Goal: Task Accomplishment & Management: Manage account settings

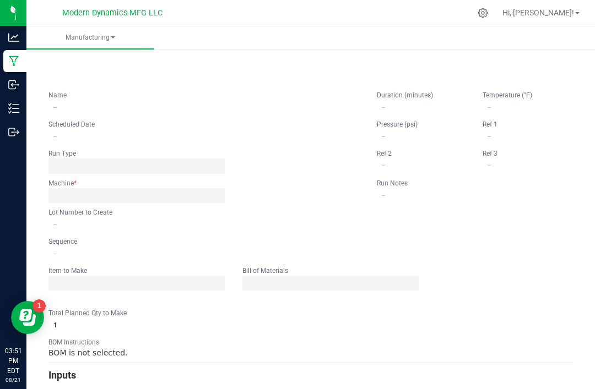
type input "Vacation Tiki Fruit Punch Rings"
type input "[DATE] 9:00 AM"
type input "VACTFPGR250820BULK"
type input "0"
type input "6,000"
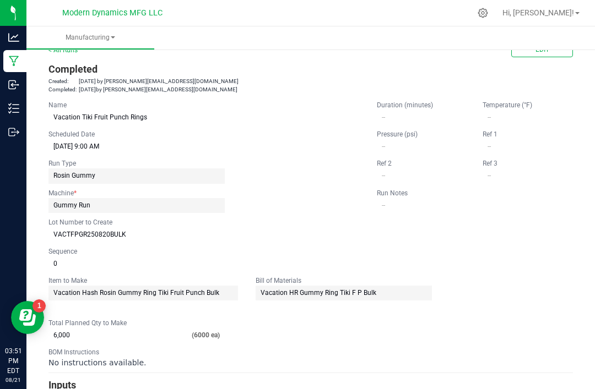
scroll to position [25, 0]
click at [57, 48] on link "Manufacturing" at bounding box center [90, 37] width 128 height 23
click at [62, 51] on link "< All Runs" at bounding box center [62, 50] width 29 height 8
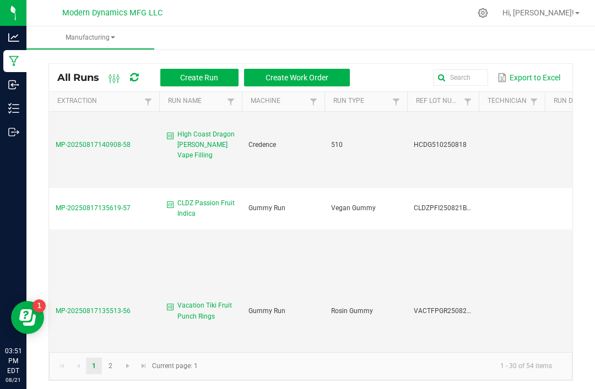
scroll to position [394, 0]
click at [200, 197] on span "CLDZ Passion Fruit Indica" at bounding box center [206, 207] width 58 height 21
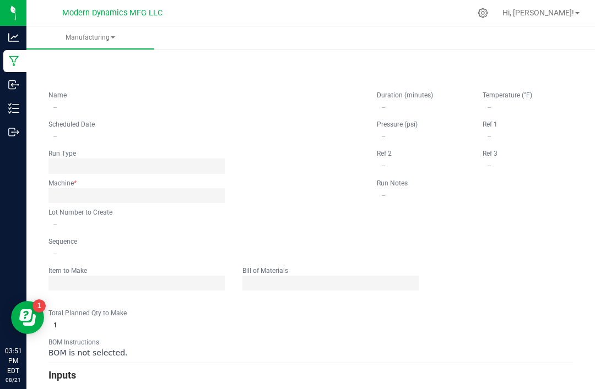
type input "CLDZ Passion Fruit Indica"
type input "[DATE] 9:00 AM"
type input "CLDZPFI250821BULK"
type input "0"
type input "5,000"
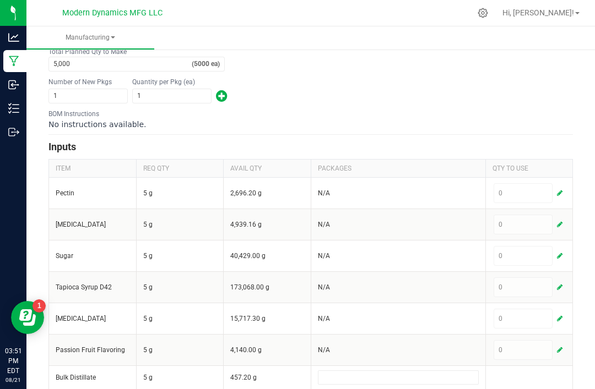
scroll to position [289, 0]
click at [563, 186] on button "button" at bounding box center [560, 192] width 10 height 13
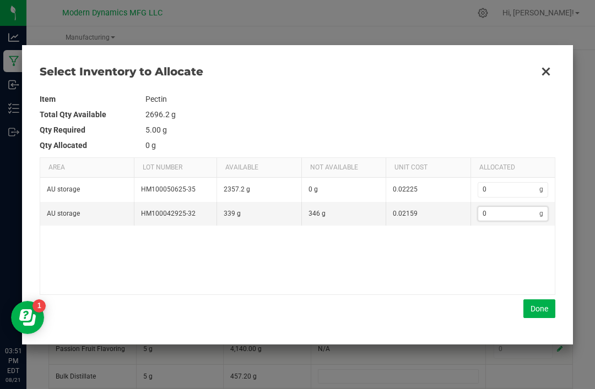
click at [512, 220] on input "0" at bounding box center [509, 214] width 62 height 14
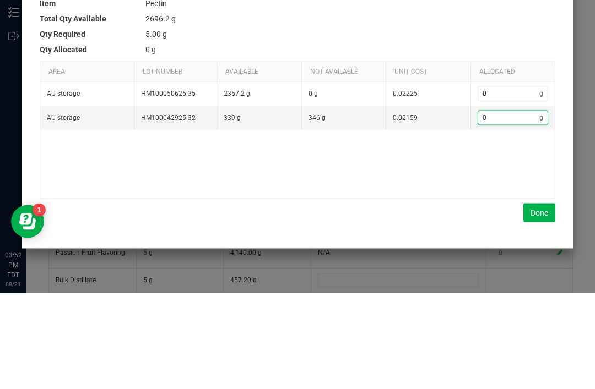
type input "3"
type input "34"
type input "345"
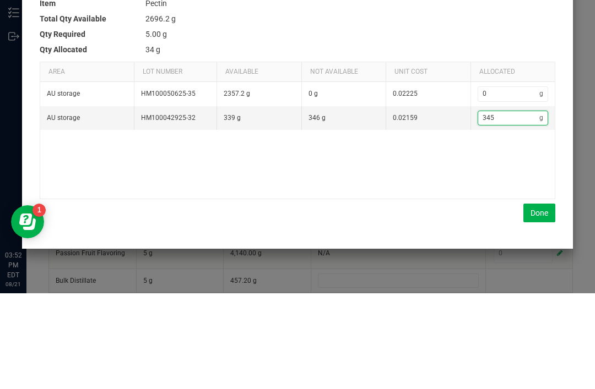
type input "345"
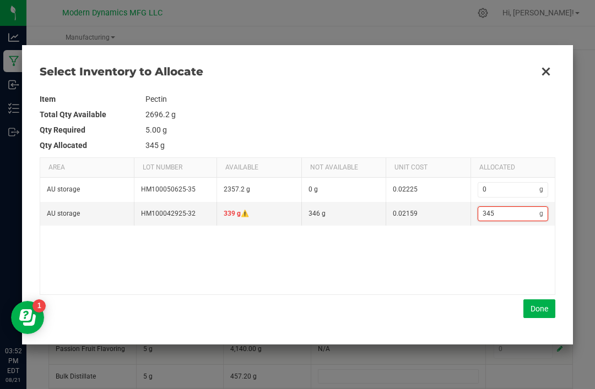
click at [537, 301] on button "Done" at bounding box center [539, 309] width 32 height 19
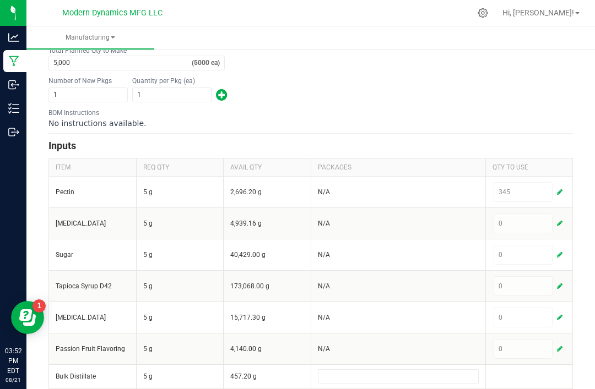
click at [560, 248] on button "button" at bounding box center [560, 254] width 10 height 13
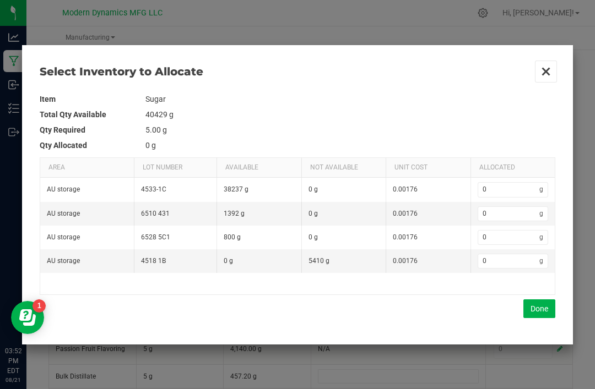
click at [545, 63] on button "Close" at bounding box center [545, 71] width 23 height 23
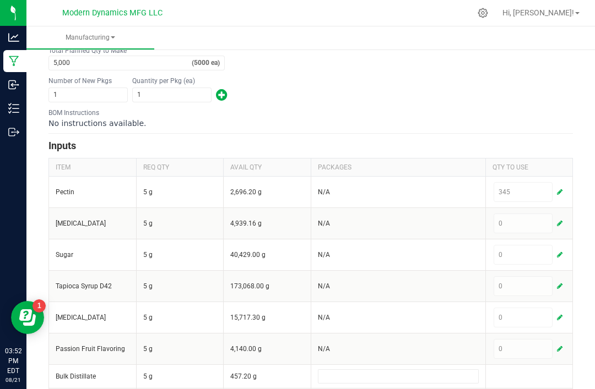
click at [562, 219] on span "button" at bounding box center [560, 223] width 6 height 9
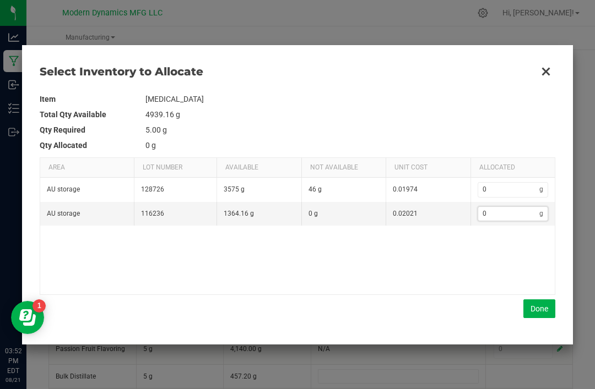
click at [517, 208] on input "0" at bounding box center [509, 214] width 62 height 14
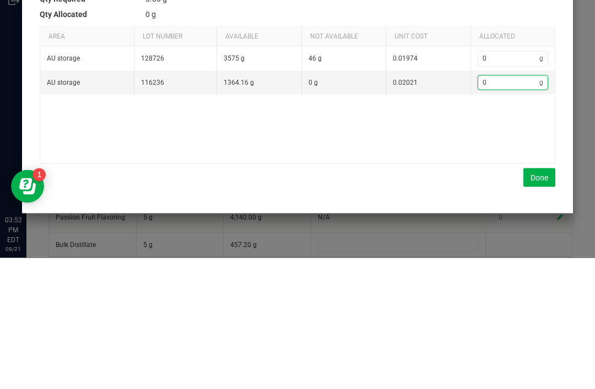
type input "4"
type input "45"
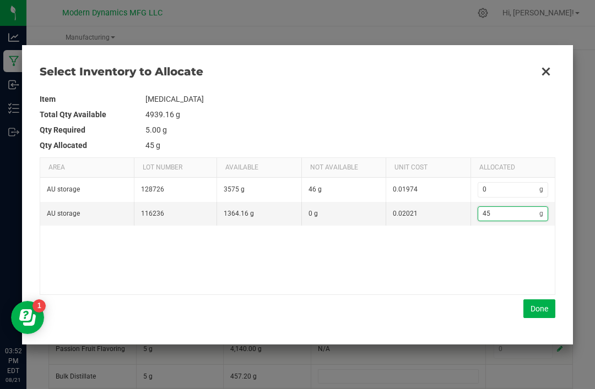
click at [539, 300] on button "Done" at bounding box center [539, 309] width 32 height 19
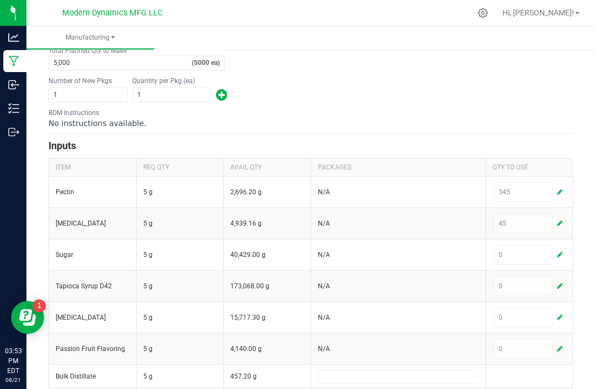
click at [559, 251] on span "button" at bounding box center [560, 255] width 6 height 9
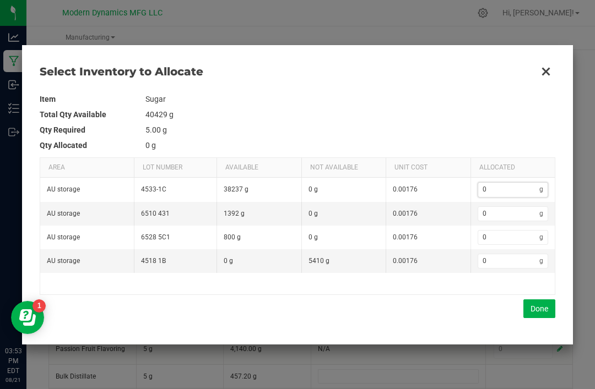
click at [510, 183] on input "0" at bounding box center [509, 190] width 62 height 14
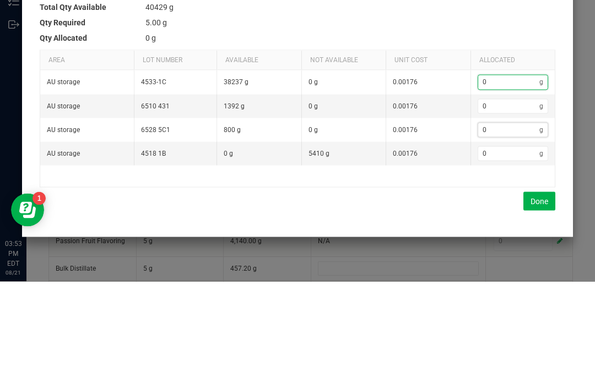
click at [507, 231] on input "0" at bounding box center [509, 238] width 62 height 14
type input "8"
type input "80"
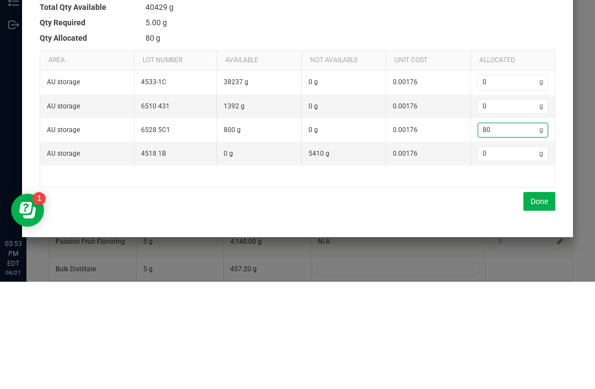
type input "800"
click at [512, 183] on input "0" at bounding box center [509, 190] width 62 height 14
type input "804"
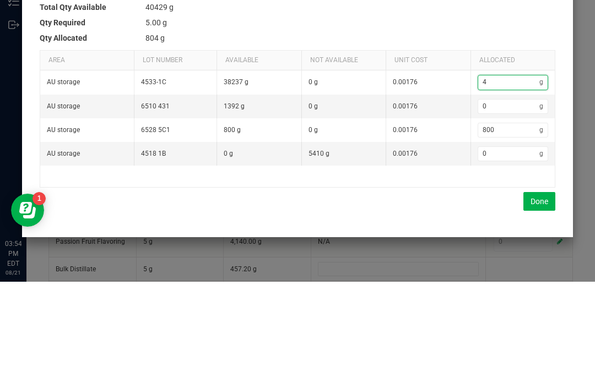
type input "45"
type input "845"
type input "451"
type input "1,251"
type input "4516"
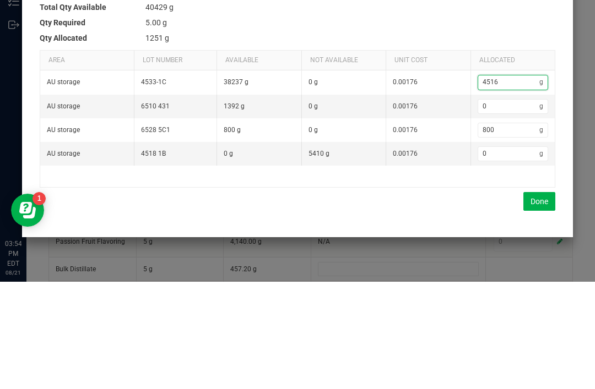
type input "5,316"
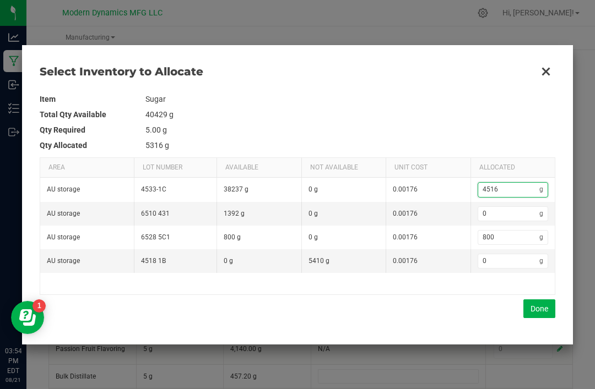
click at [537, 307] on button "Done" at bounding box center [539, 309] width 32 height 19
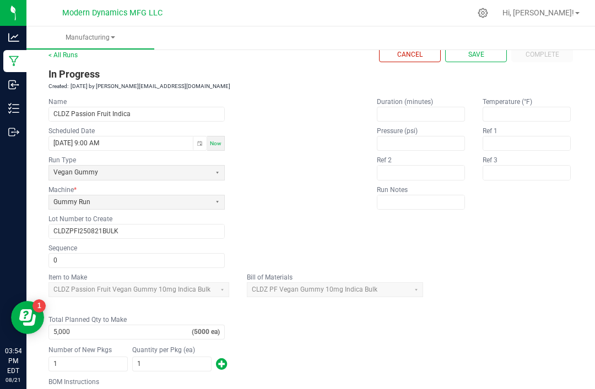
scroll to position [22, 0]
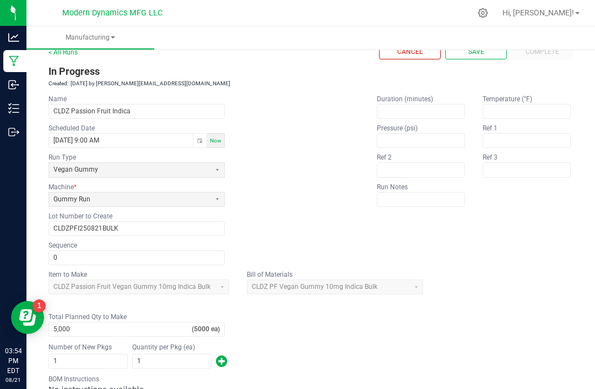
click at [483, 45] on button "Save" at bounding box center [476, 52] width 62 height 15
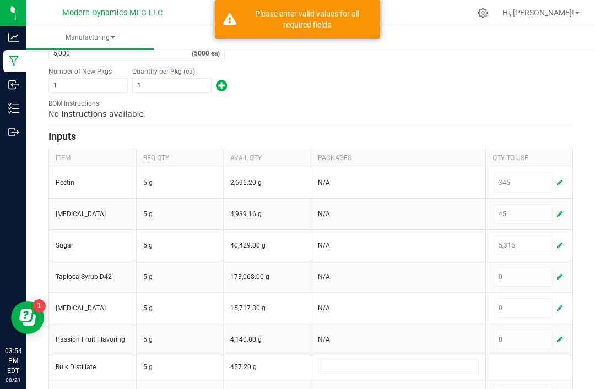
scroll to position [300, 0]
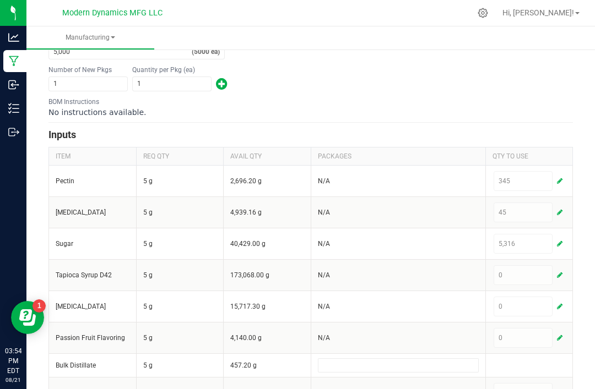
click at [560, 237] on button "button" at bounding box center [560, 243] width 10 height 13
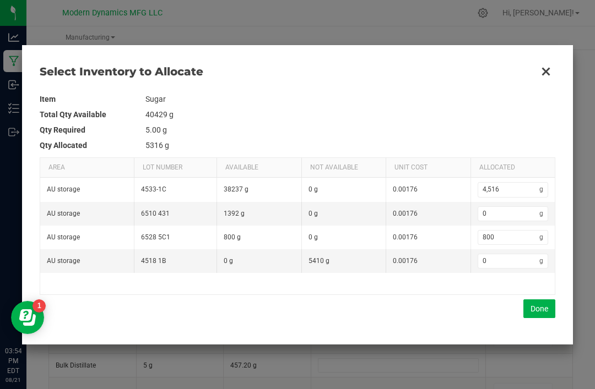
click at [541, 307] on button "Done" at bounding box center [539, 309] width 32 height 19
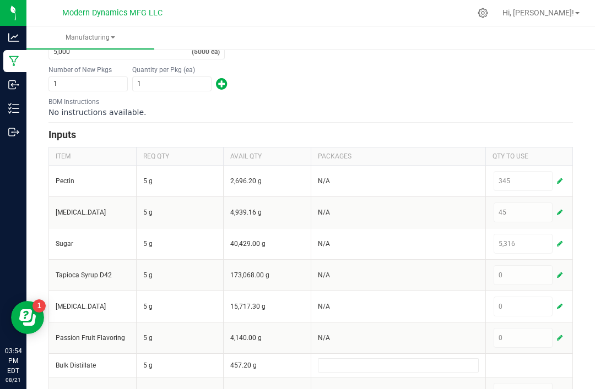
click at [561, 206] on button "button" at bounding box center [560, 212] width 10 height 13
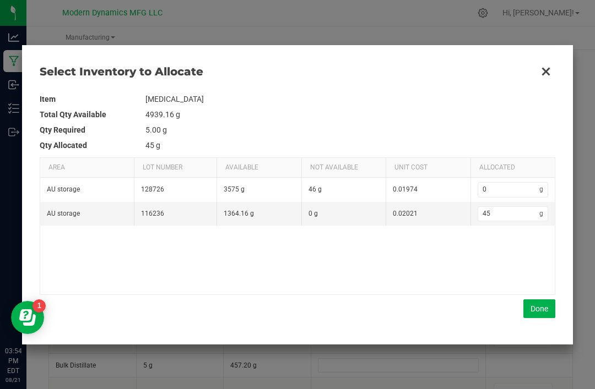
click at [541, 306] on button "Done" at bounding box center [539, 309] width 32 height 19
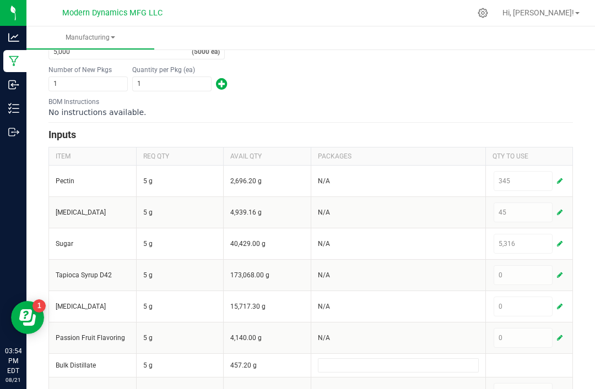
click at [563, 175] on button "button" at bounding box center [560, 181] width 10 height 13
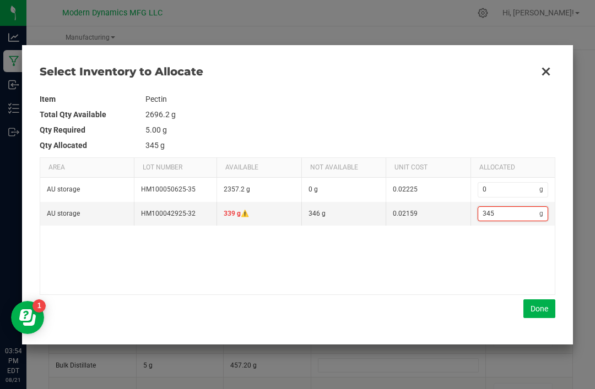
click at [514, 208] on input "345" at bounding box center [509, 214] width 62 height 14
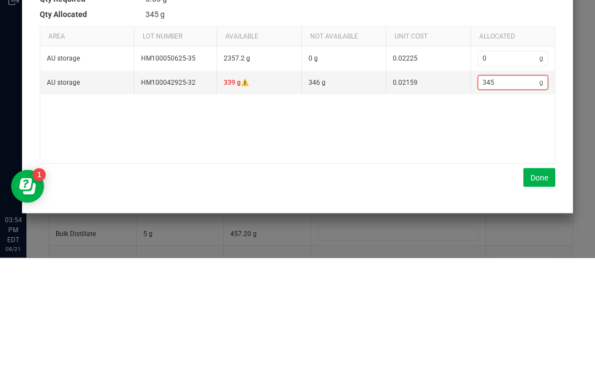
type input "0"
click at [503, 183] on input "0" at bounding box center [509, 190] width 62 height 14
type input "3"
type input "34"
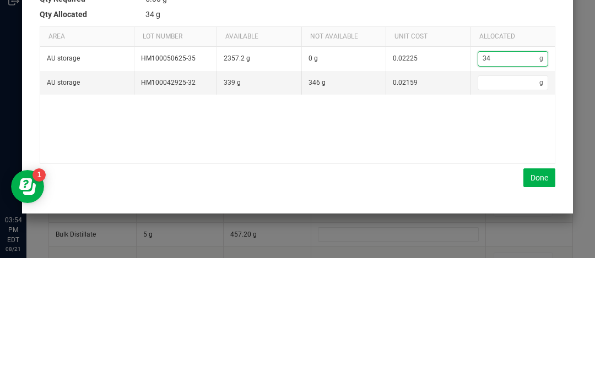
type input "345"
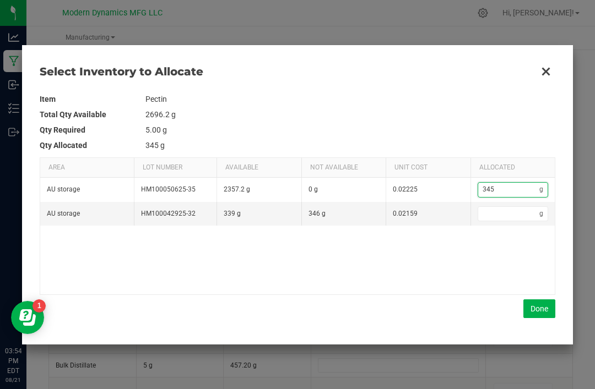
type input "345"
click at [531, 294] on div "AU storage HM100050625-35 2357.2 g 0 g 0.02225 345 g AU storage HM100042925-32 …" at bounding box center [297, 236] width 514 height 116
click at [541, 308] on button "Done" at bounding box center [539, 309] width 32 height 19
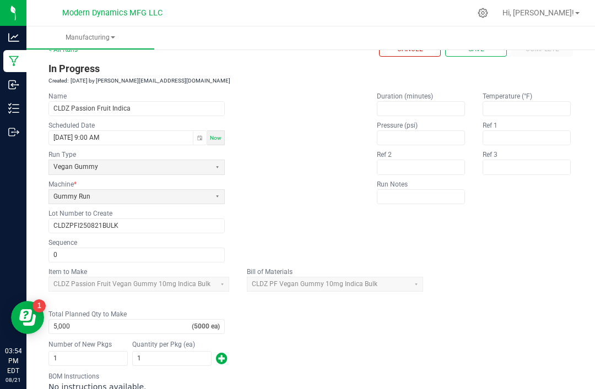
scroll to position [25, 0]
click at [483, 41] on button "Save" at bounding box center [476, 48] width 62 height 15
type input "1"
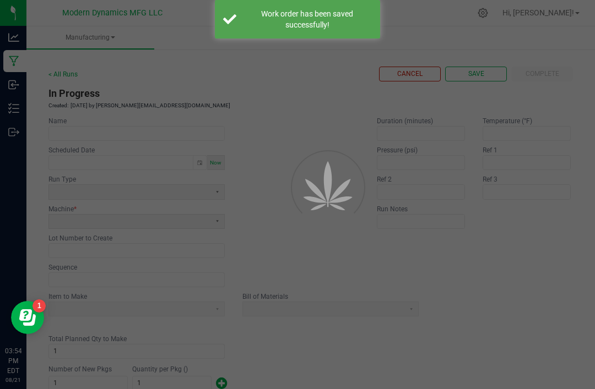
scroll to position [0, 0]
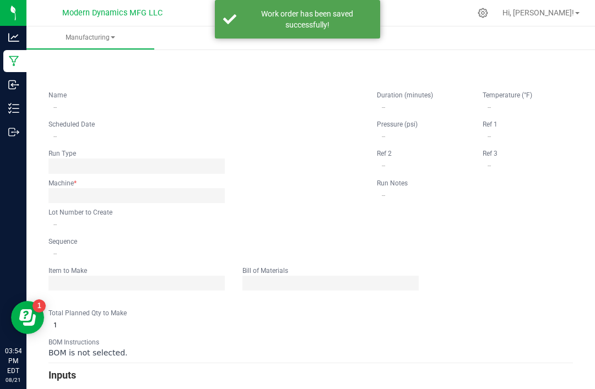
type input "CLDZ Passion Fruit Indica"
type input "[DATE] 9:00 AM"
type input "CLDZPFI250821BULK"
type input "0"
type input "5,000"
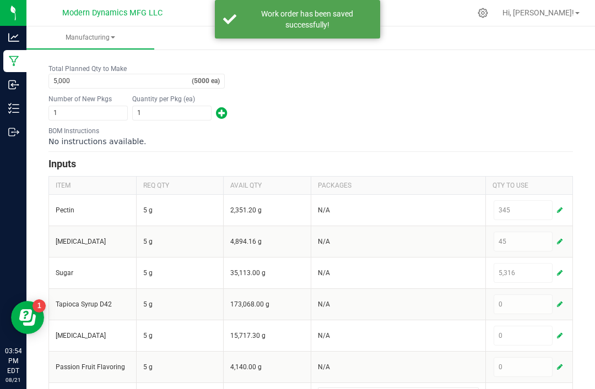
scroll to position [271, 0]
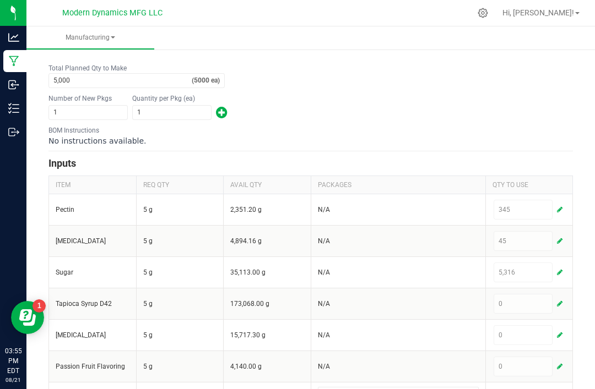
click at [559, 300] on span "button" at bounding box center [560, 304] width 6 height 9
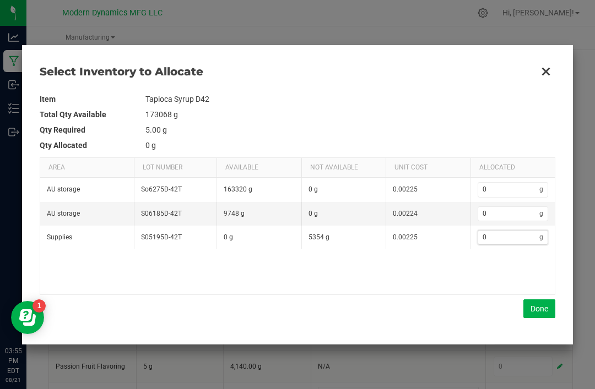
click at [511, 243] on input "0" at bounding box center [509, 238] width 62 height 14
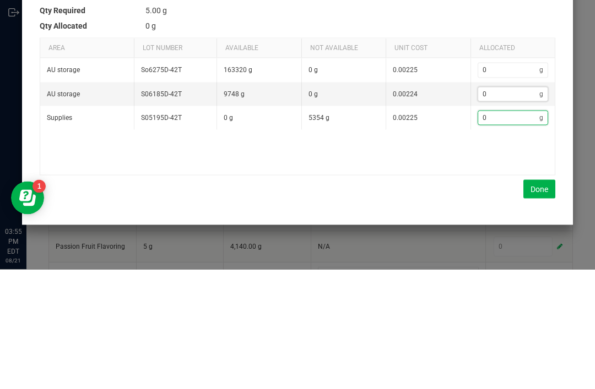
click at [503, 207] on input "0" at bounding box center [509, 214] width 62 height 14
type input "5"
type input "53"
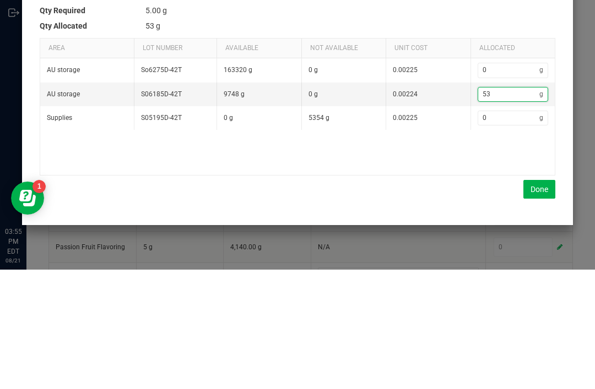
type input "534"
type input "5340"
type input "5,340"
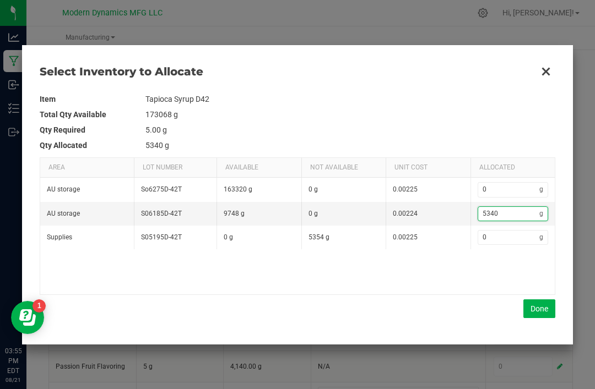
click at [539, 305] on button "Done" at bounding box center [539, 309] width 32 height 19
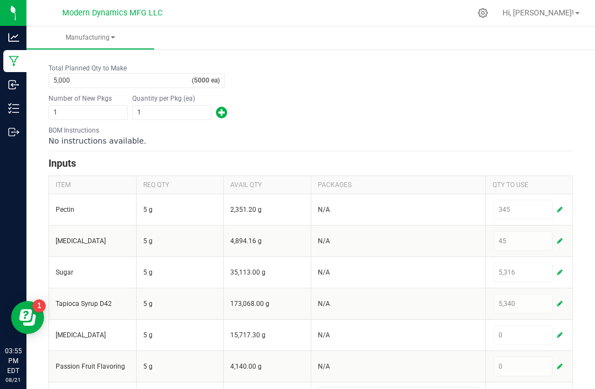
click at [556, 324] on div "0" at bounding box center [529, 335] width 74 height 22
click at [563, 329] on button "button" at bounding box center [560, 335] width 10 height 13
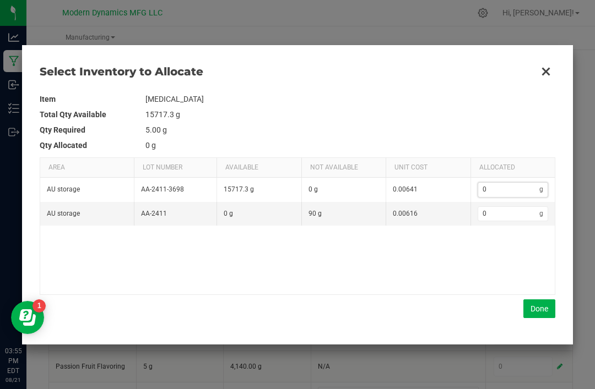
click at [505, 183] on input "0" at bounding box center [509, 190] width 62 height 14
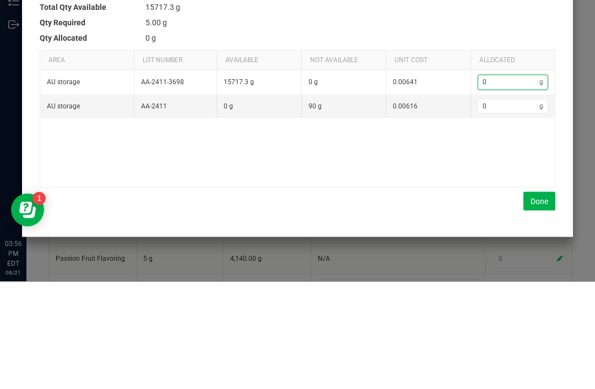
type input "9"
type input "90"
type input "90.3"
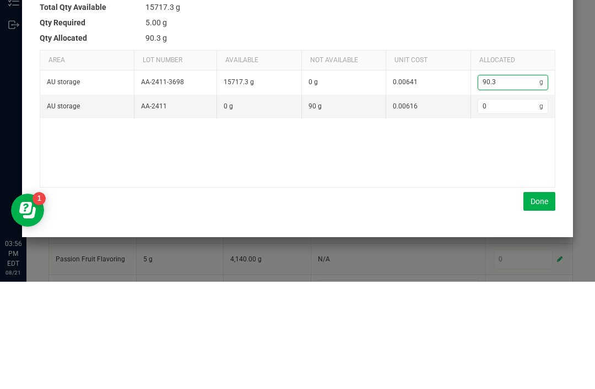
type input "90.31"
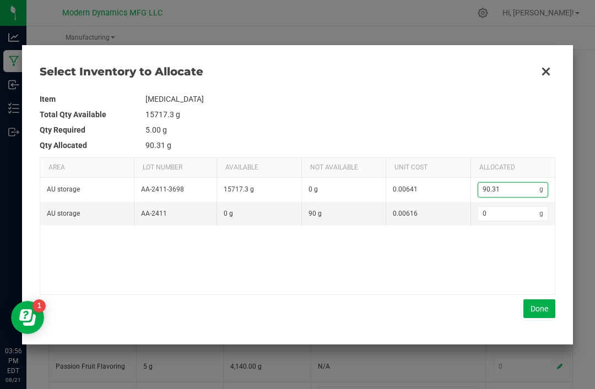
click at [537, 306] on button "Done" at bounding box center [539, 309] width 32 height 19
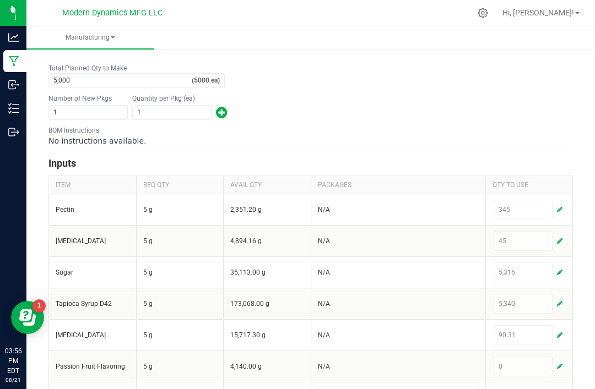
click at [558, 362] on span "button" at bounding box center [560, 366] width 6 height 9
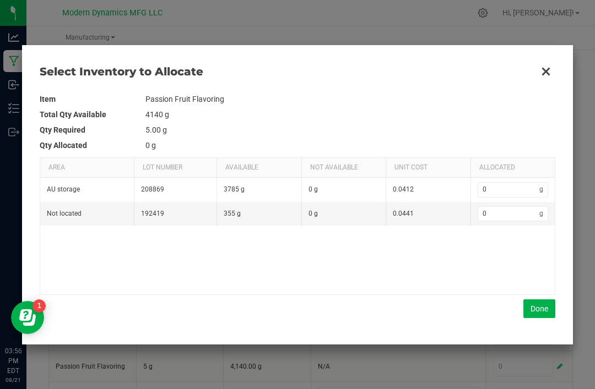
click at [507, 180] on td "0 g" at bounding box center [512, 190] width 85 height 24
click at [501, 186] on input "0" at bounding box center [509, 190] width 62 height 14
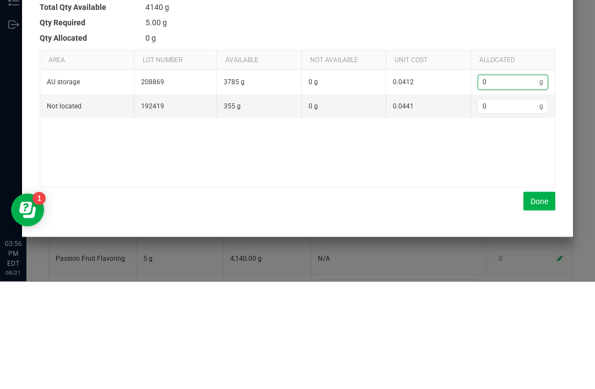
type input "1"
type input "10"
type input "105"
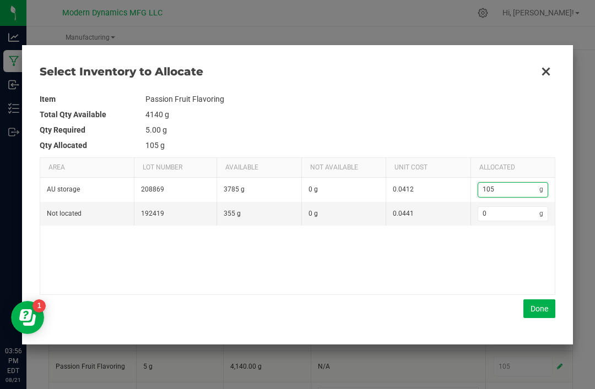
click at [543, 303] on button "Done" at bounding box center [539, 309] width 32 height 19
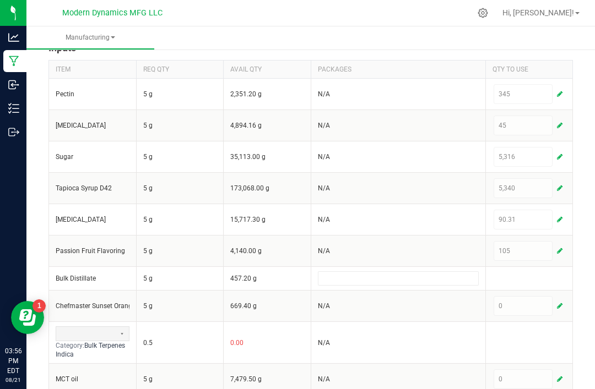
scroll to position [388, 0]
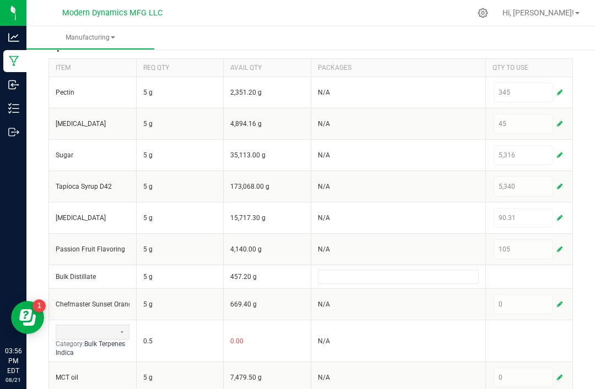
click at [561, 298] on button "button" at bounding box center [560, 304] width 10 height 13
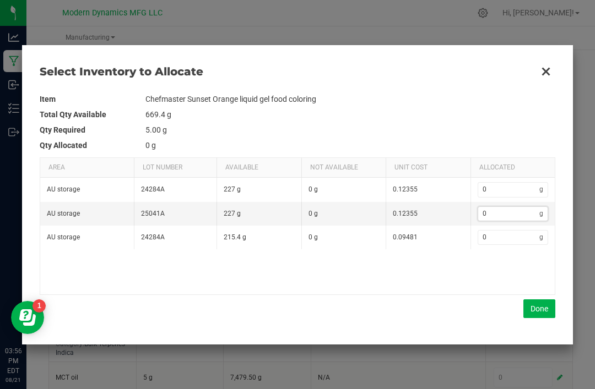
click at [503, 208] on input "0" at bounding box center [509, 214] width 62 height 14
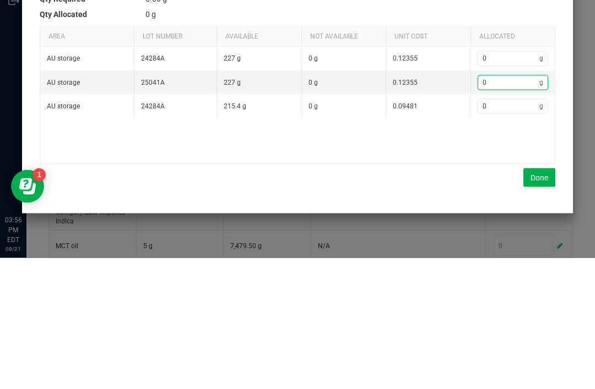
type input "9"
type input "9.6"
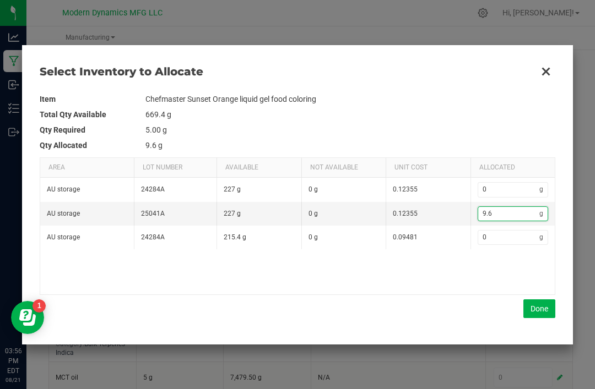
click at [535, 304] on button "Done" at bounding box center [539, 309] width 32 height 19
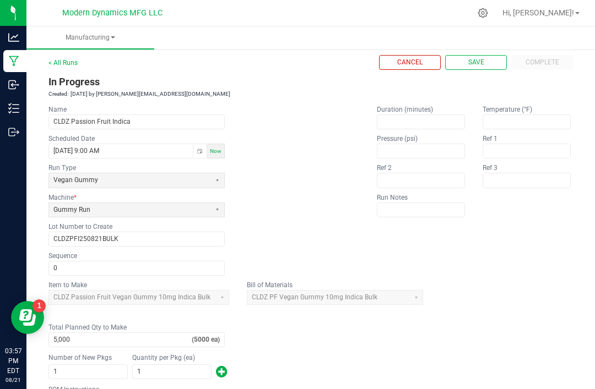
scroll to position [20, 0]
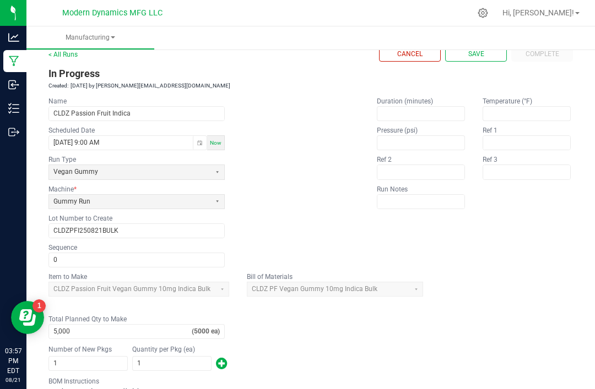
click at [481, 47] on button "Save" at bounding box center [476, 54] width 62 height 15
type input "1"
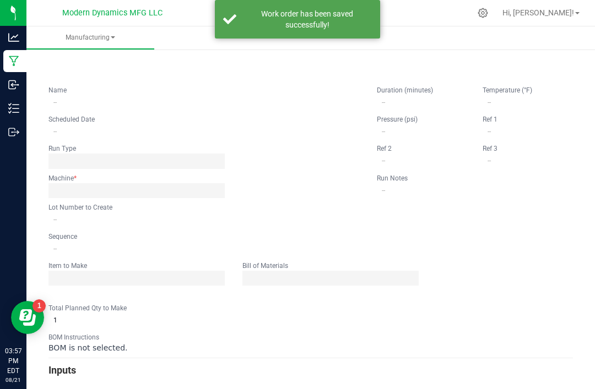
scroll to position [0, 0]
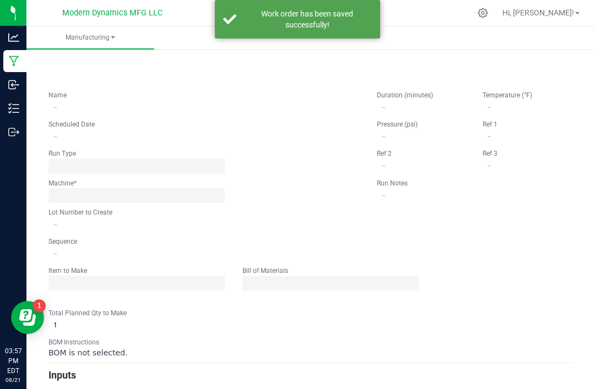
type input "CLDZ Passion Fruit Indica"
type input "[DATE] 9:00 AM"
type input "CLDZPFI250821BULK"
type input "0"
type input "5,000"
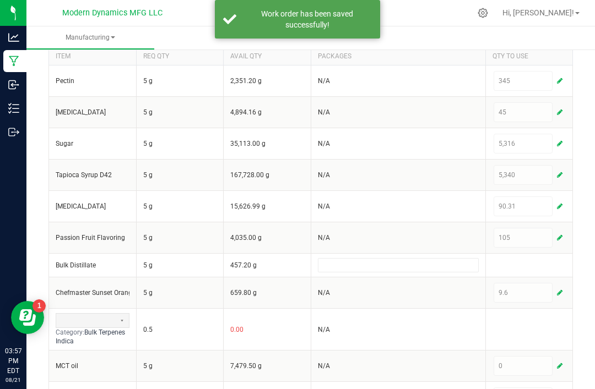
scroll to position [400, 0]
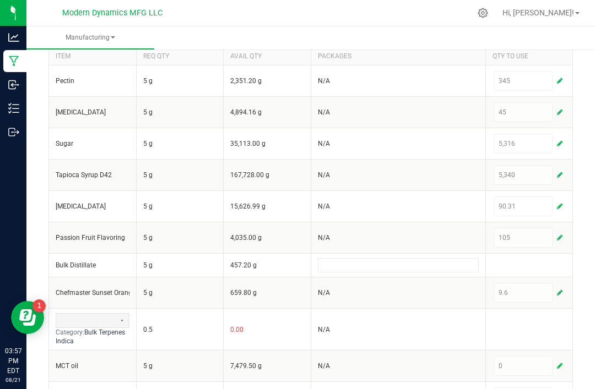
click at [563, 371] on button "button" at bounding box center [560, 366] width 10 height 13
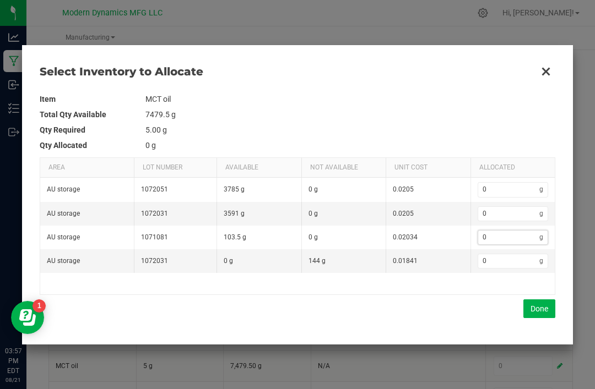
click at [507, 240] on input "0" at bounding box center [509, 238] width 62 height 14
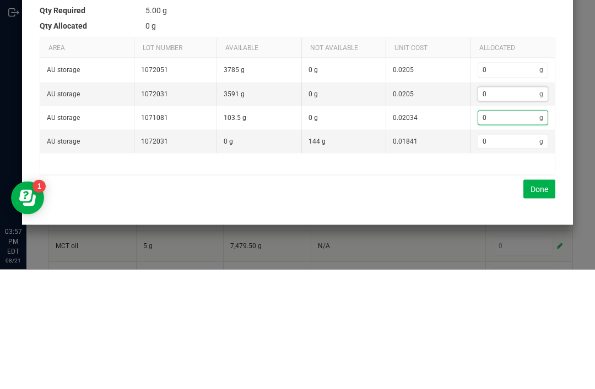
click at [508, 207] on input "0" at bounding box center [509, 214] width 62 height 14
type input "1"
type input "15"
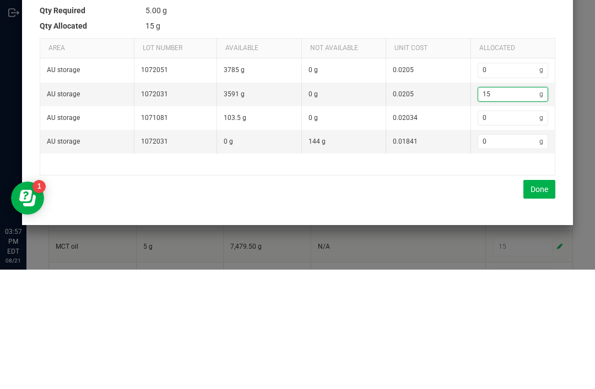
type input "154"
type input "154.1"
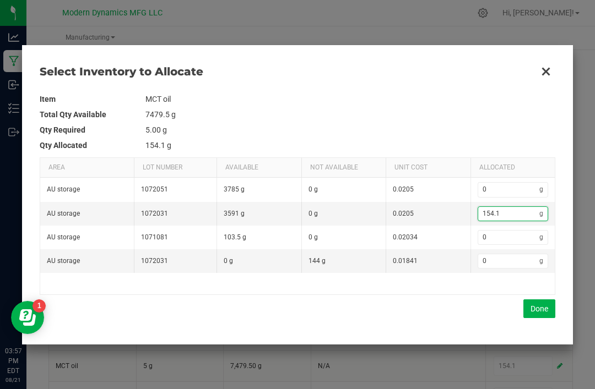
click at [539, 301] on button "Done" at bounding box center [539, 309] width 32 height 19
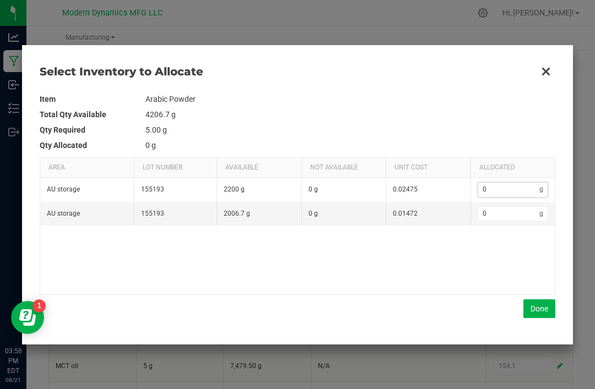
click at [508, 183] on input "0" at bounding box center [509, 190] width 62 height 14
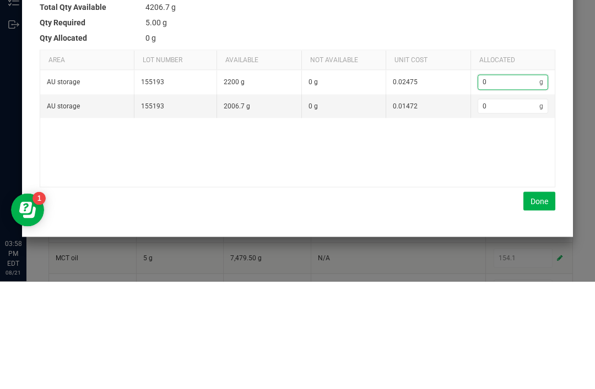
type input "9"
type input "94"
type input "94."
type input "94.6"
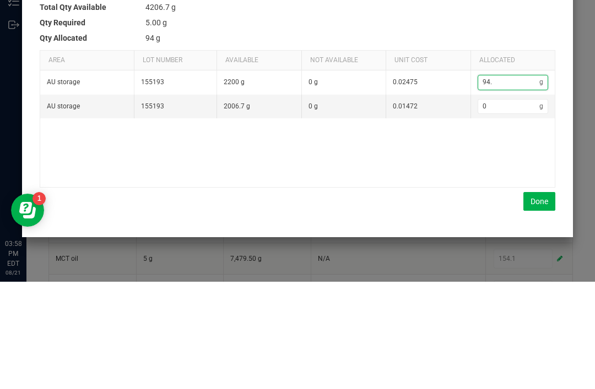
type input "94.6"
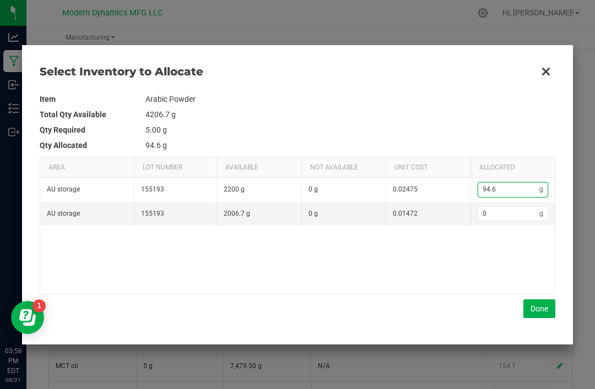
click at [546, 300] on button "Done" at bounding box center [539, 309] width 32 height 19
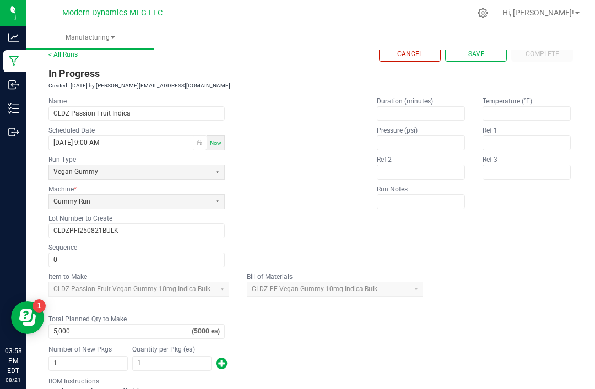
scroll to position [21, 0]
click at [482, 46] on button "Save" at bounding box center [476, 53] width 62 height 15
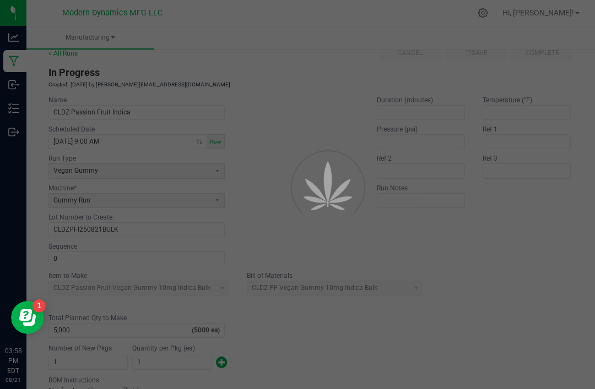
type input "1"
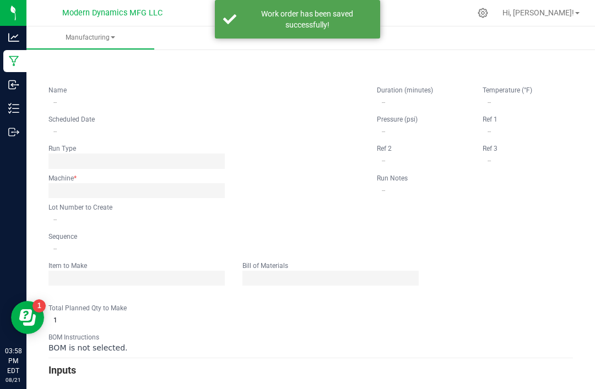
scroll to position [0, 0]
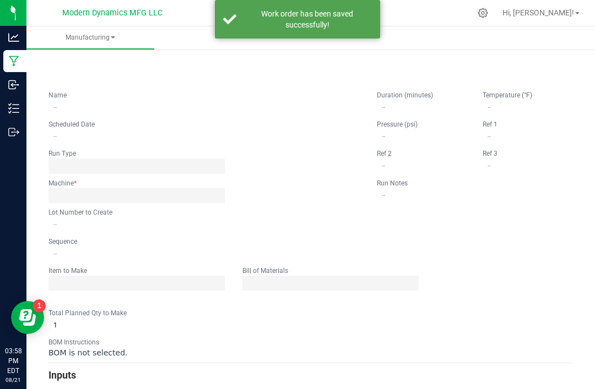
type input "CLDZ Passion Fruit Indica"
type input "[DATE] 9:00 AM"
type input "CLDZPFI250821BULK"
type input "0"
type input "5,000"
